Goal: Check status: Check status

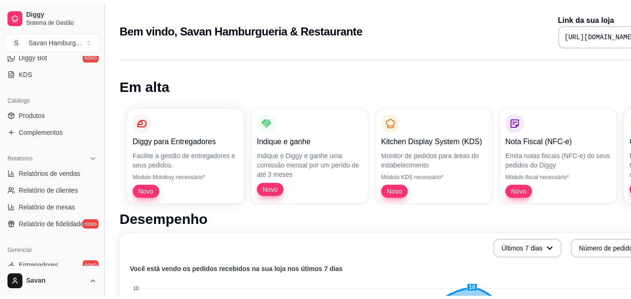
scroll to position [197, 0]
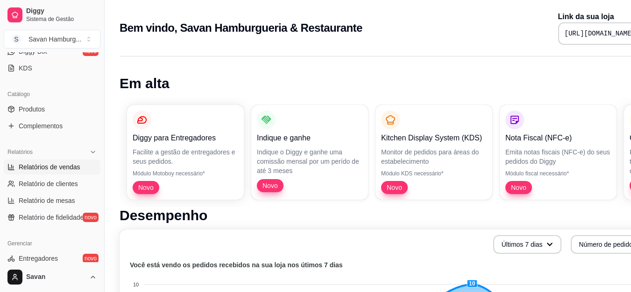
click at [61, 165] on span "Relatórios de vendas" at bounding box center [50, 166] width 62 height 9
select select "ALL"
select select "0"
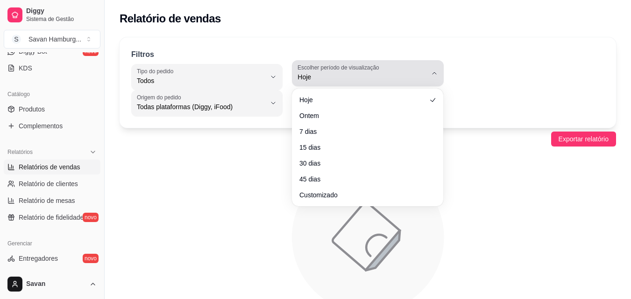
click at [396, 76] on span "Hoje" at bounding box center [361, 76] width 129 height 9
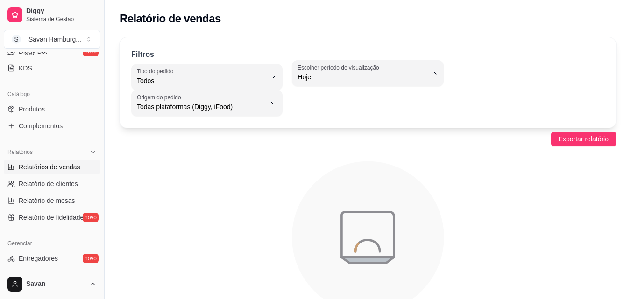
click at [318, 195] on span "Customizado" at bounding box center [363, 190] width 122 height 9
type input "-1"
select select "-1"
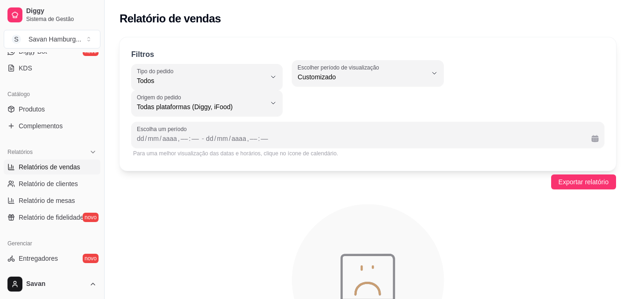
scroll to position [9, 0]
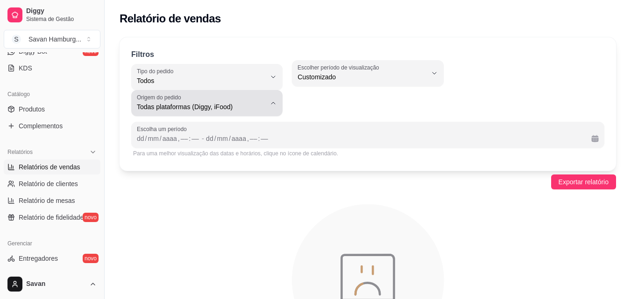
click at [239, 110] on span "Todas plataformas (Diggy, iFood)" at bounding box center [201, 106] width 129 height 9
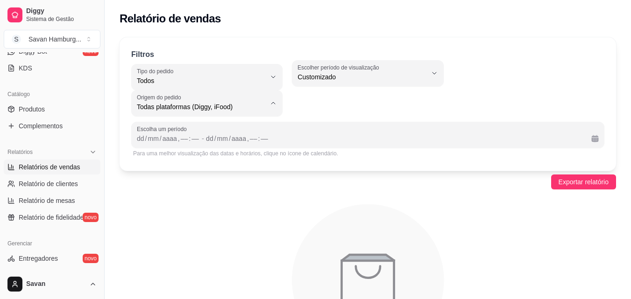
click at [173, 147] on span "Diggy" at bounding box center [202, 144] width 122 height 9
type input "DIGGY"
select select "DIGGY"
click at [137, 136] on div "dd" at bounding box center [140, 138] width 9 height 9
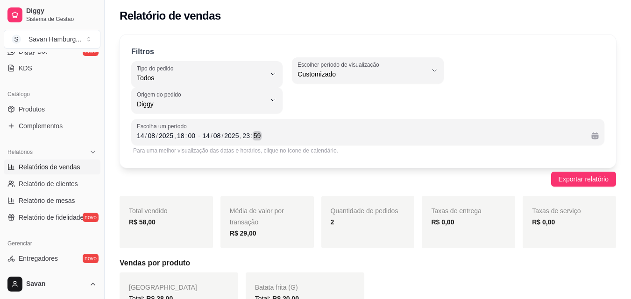
scroll to position [0, 0]
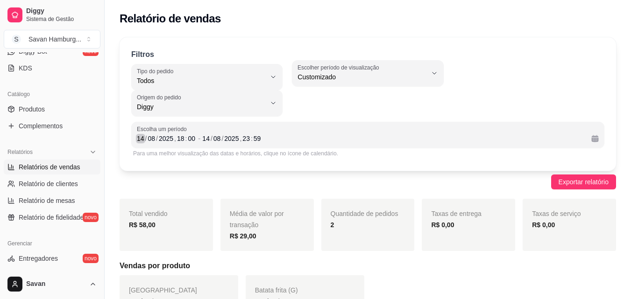
click at [141, 137] on div "14" at bounding box center [140, 138] width 9 height 9
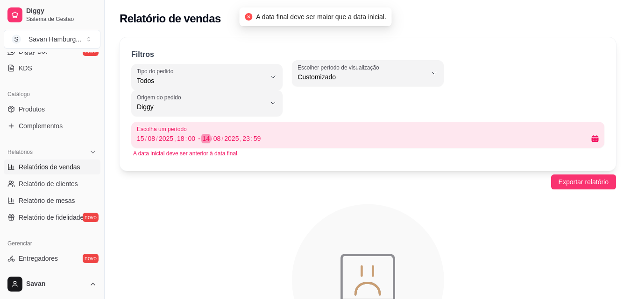
click at [209, 138] on div "14" at bounding box center [205, 138] width 9 height 9
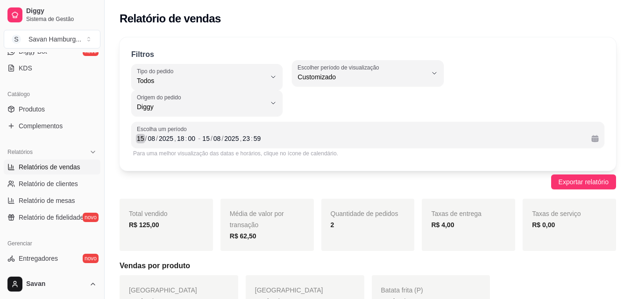
click at [142, 139] on div "15" at bounding box center [140, 138] width 9 height 9
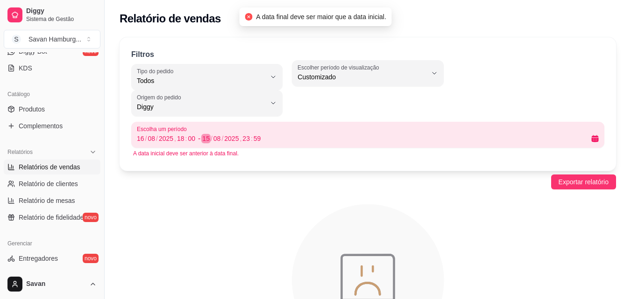
click at [206, 141] on div "15" at bounding box center [205, 138] width 9 height 9
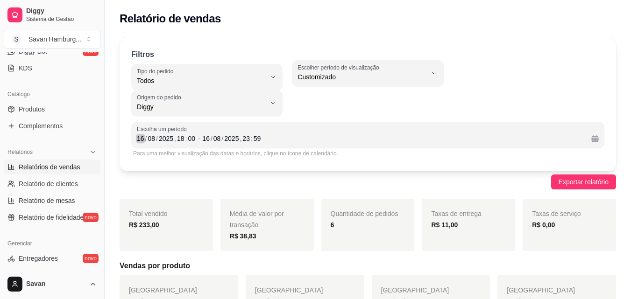
click at [141, 135] on div "16" at bounding box center [140, 138] width 9 height 9
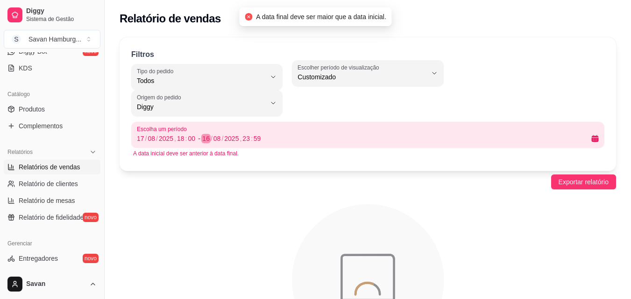
click at [205, 140] on div "16" at bounding box center [205, 138] width 9 height 9
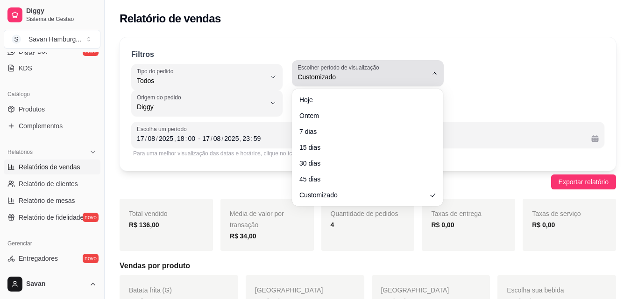
click at [333, 72] on div "Customizado" at bounding box center [361, 73] width 129 height 19
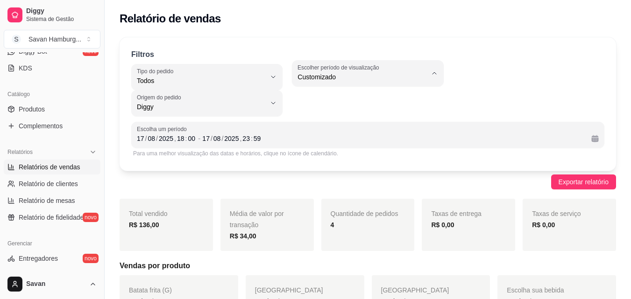
click at [314, 114] on span "Ontem" at bounding box center [363, 114] width 122 height 9
type input "1"
select select "1"
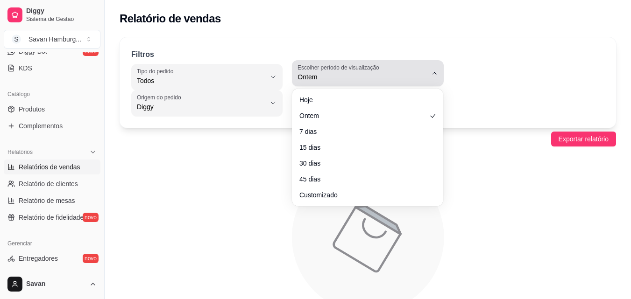
click at [337, 78] on span "Ontem" at bounding box center [361, 76] width 129 height 9
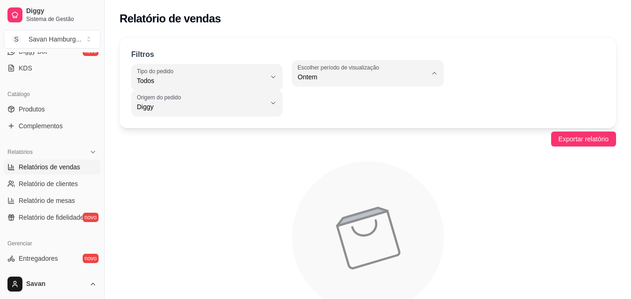
click at [314, 98] on span "Hoje" at bounding box center [363, 99] width 122 height 9
type input "0"
select select "0"
